Goal: Transaction & Acquisition: Purchase product/service

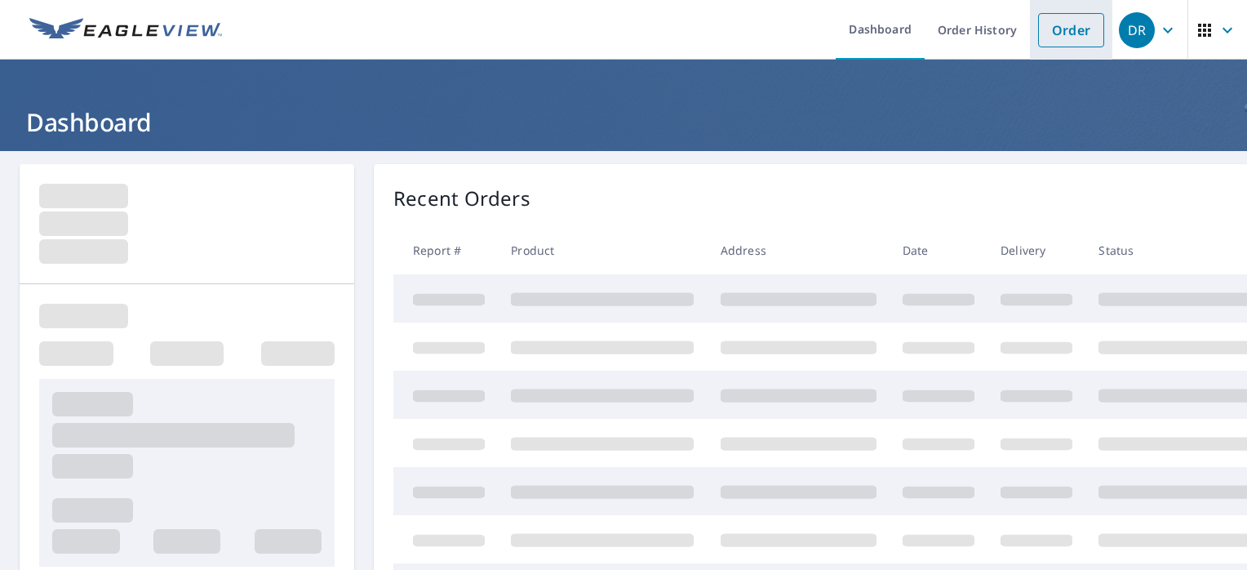
click at [1087, 37] on link "Order" at bounding box center [1071, 30] width 66 height 34
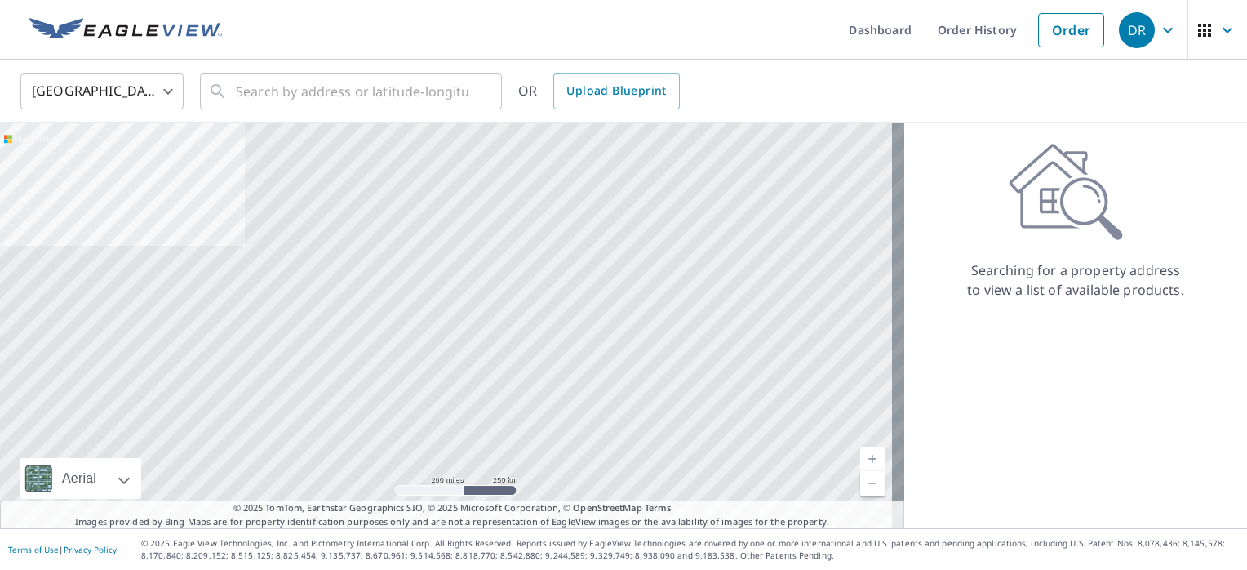
click at [163, 88] on body "DR DR Dashboard Order History Order DR United States US ​ ​ OR Upload Blueprint…" at bounding box center [623, 285] width 1247 height 570
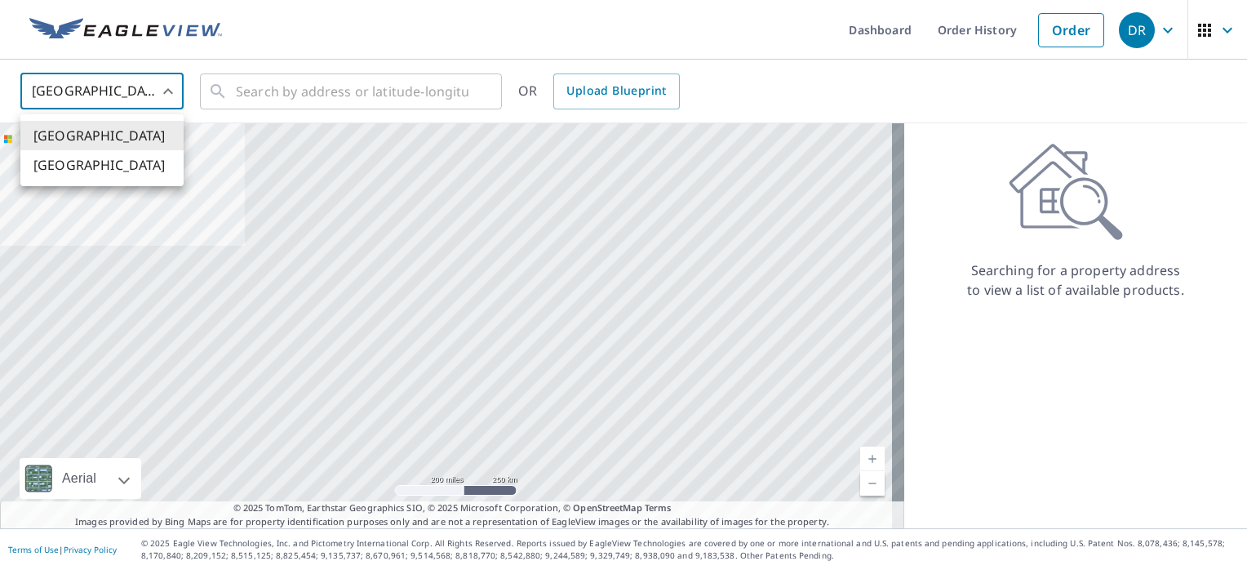
click at [144, 170] on li "[GEOGRAPHIC_DATA]" at bounding box center [101, 164] width 163 height 29
type input "CA"
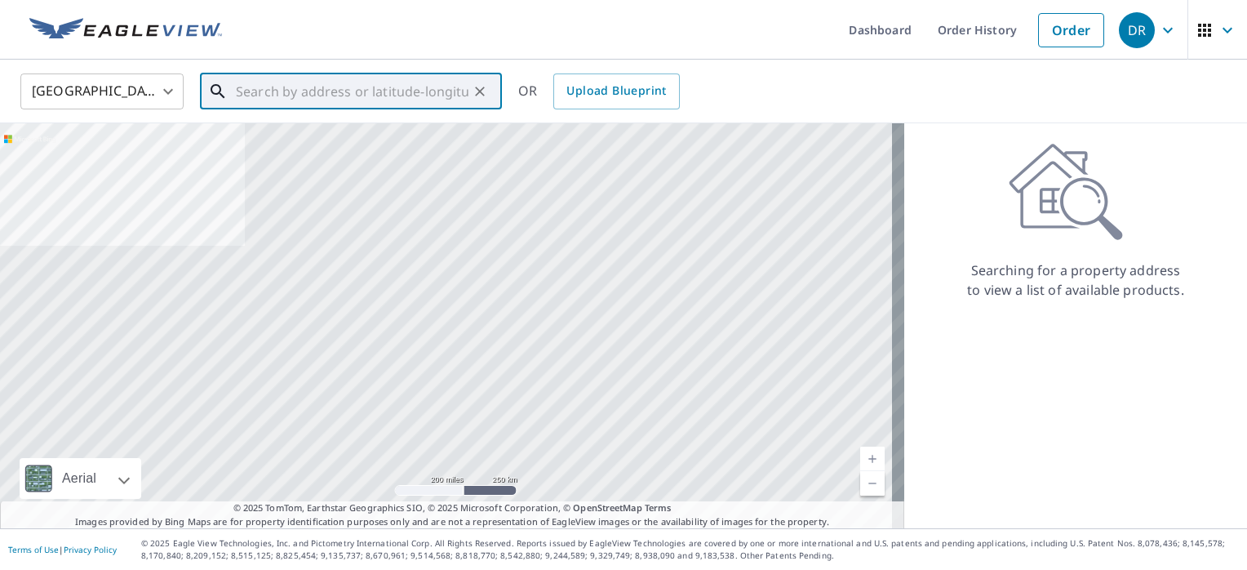
click at [294, 98] on input "text" at bounding box center [352, 92] width 233 height 46
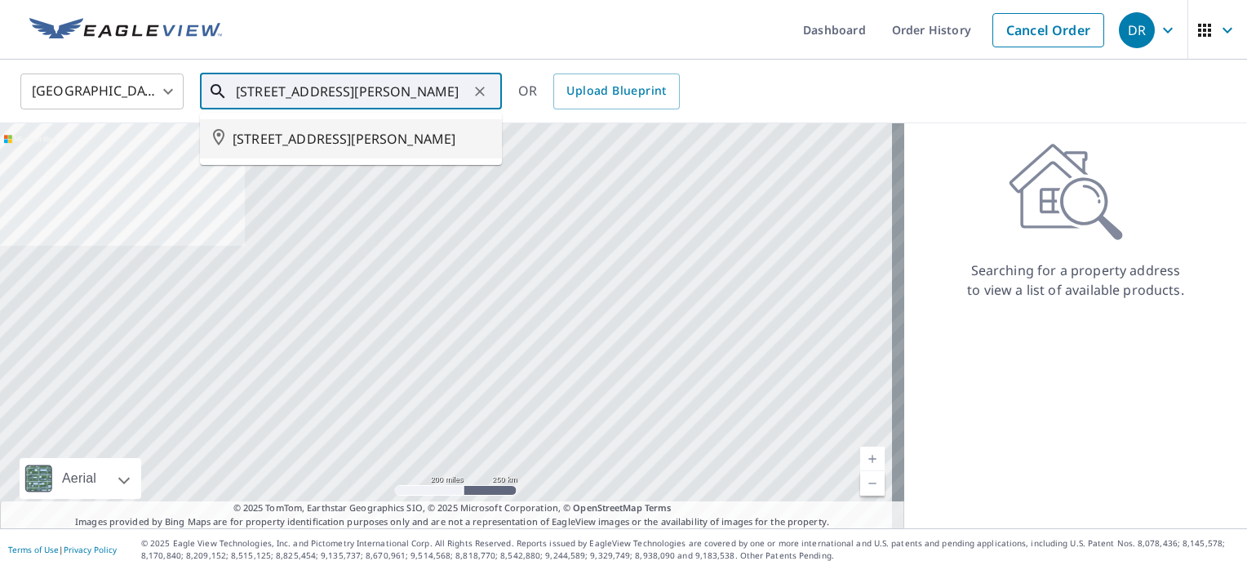
click at [327, 149] on span "[STREET_ADDRESS][PERSON_NAME]" at bounding box center [361, 139] width 256 height 20
type input "[STREET_ADDRESS][PERSON_NAME]"
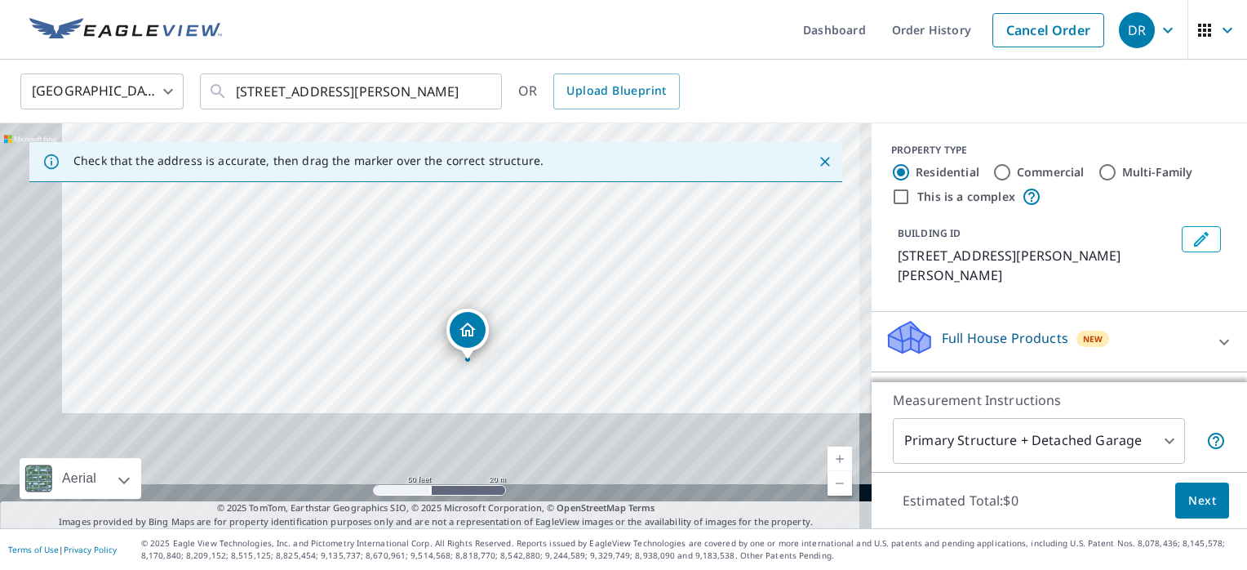
drag, startPoint x: 433, startPoint y: 331, endPoint x: 492, endPoint y: 223, distance: 122.7
click at [492, 223] on div "[STREET_ADDRESS][PERSON_NAME]" at bounding box center [436, 325] width 872 height 405
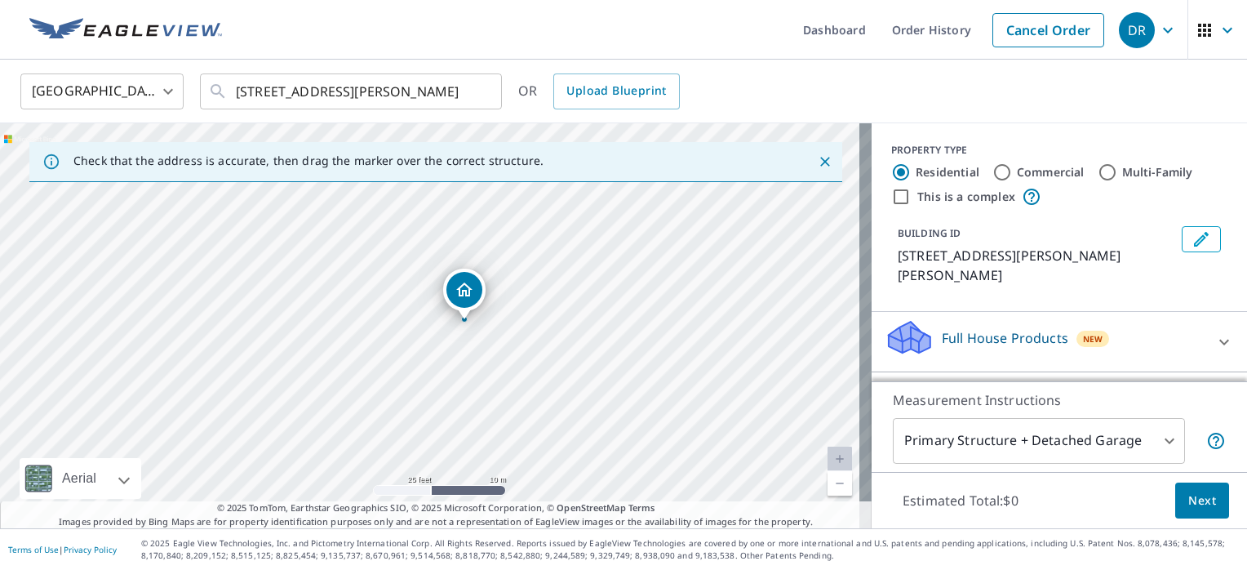
drag, startPoint x: 562, startPoint y: 326, endPoint x: 553, endPoint y: 310, distance: 17.9
click at [553, 310] on div "[STREET_ADDRESS][PERSON_NAME]" at bounding box center [436, 325] width 872 height 405
